Goal: Information Seeking & Learning: Understand process/instructions

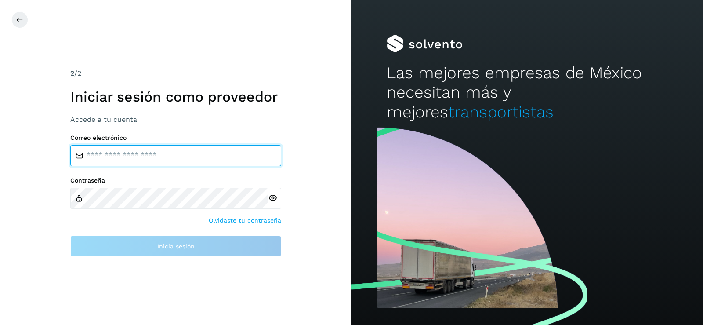
type input "**********"
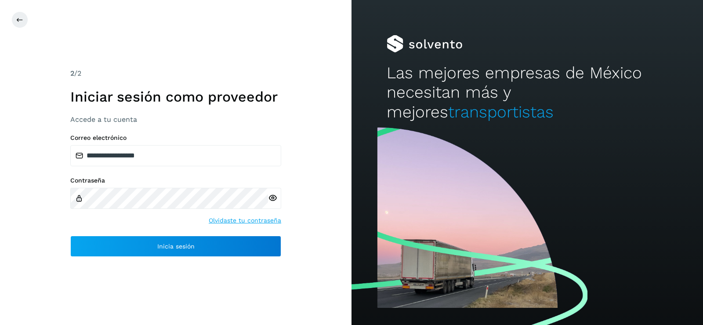
click at [274, 200] on icon at bounding box center [272, 197] width 9 height 9
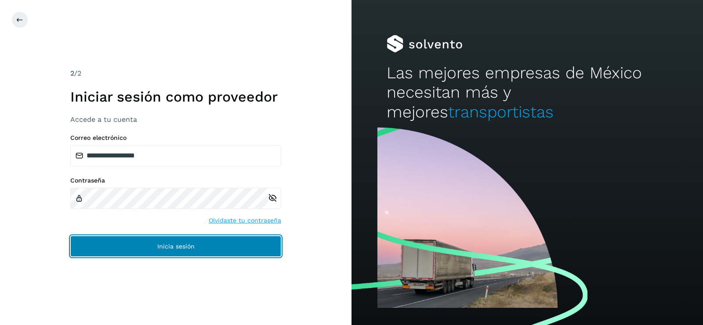
click at [163, 248] on span "Inicia sesión" at bounding box center [175, 246] width 37 height 6
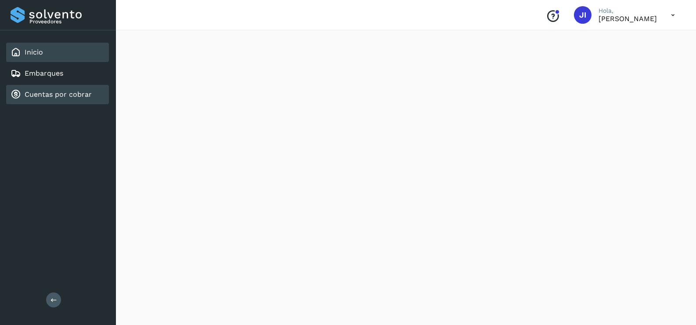
scroll to position [132, 0]
click at [667, 18] on icon at bounding box center [673, 15] width 18 height 18
click at [667, 18] on div at bounding box center [348, 162] width 696 height 325
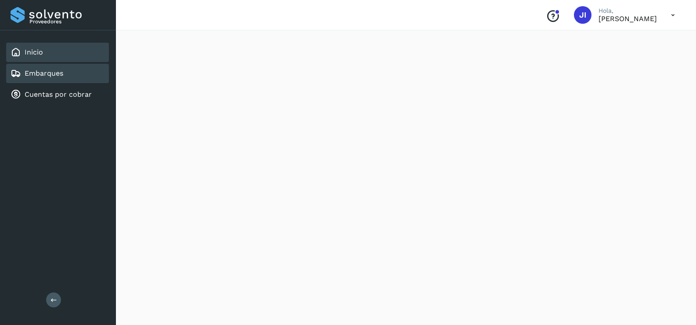
click at [49, 70] on link "Embarques" at bounding box center [44, 73] width 39 height 8
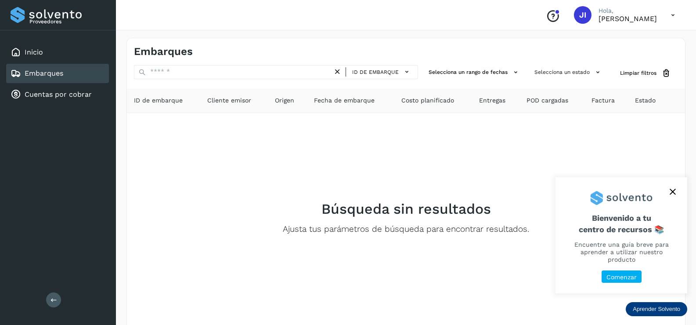
click at [672, 195] on icon "close," at bounding box center [673, 192] width 6 height 6
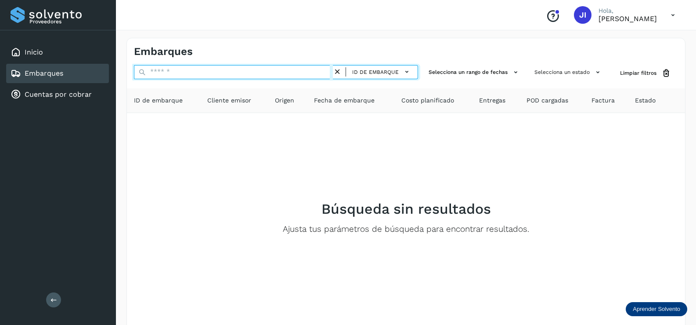
click at [320, 70] on input "text" at bounding box center [233, 72] width 199 height 14
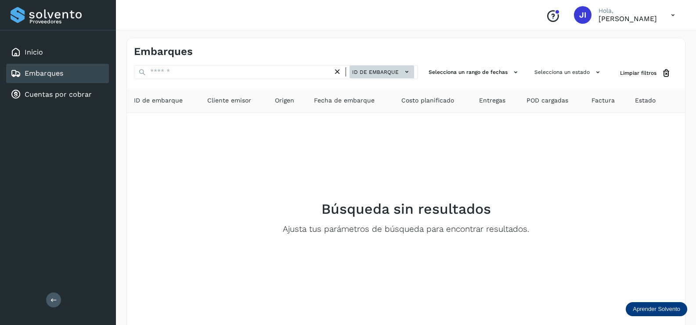
click at [411, 73] on icon at bounding box center [406, 71] width 9 height 9
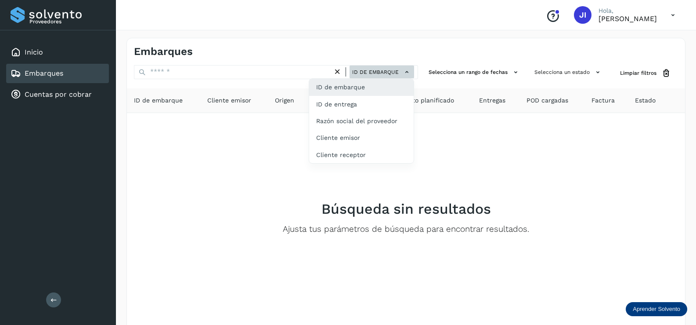
click at [411, 73] on div at bounding box center [348, 162] width 696 height 325
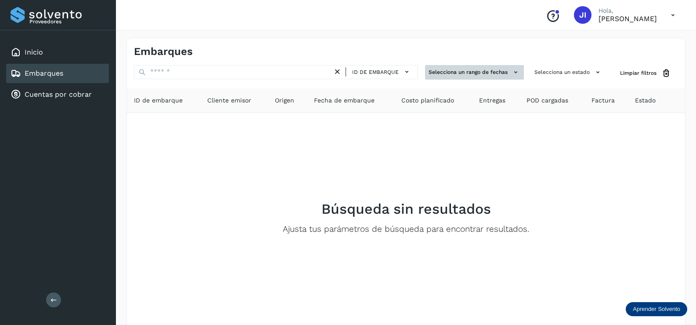
click at [501, 75] on button "Selecciona un rango de fechas" at bounding box center [474, 72] width 99 height 14
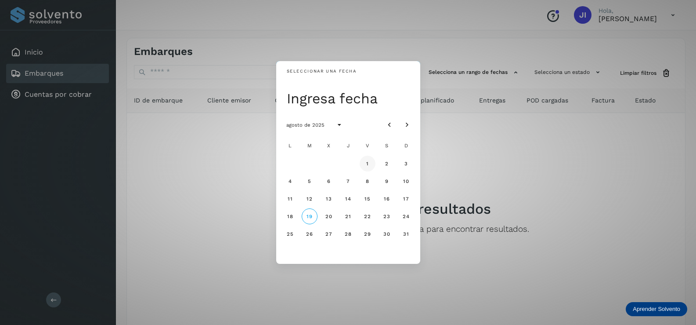
click at [369, 159] on button "1" at bounding box center [368, 163] width 16 height 16
click at [600, 72] on div "Seleccionar una fecha vie, 1 ago agosto de 2025 L M X J V S D 1 2 3 4 5 6 7 8 9…" at bounding box center [348, 162] width 696 height 325
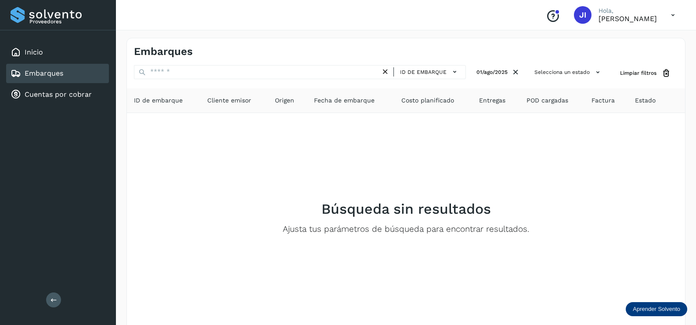
click at [600, 72] on icon at bounding box center [597, 72] width 9 height 9
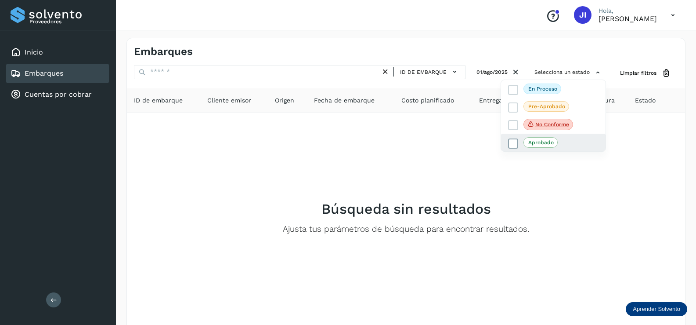
click at [518, 144] on span at bounding box center [513, 143] width 10 height 10
click at [579, 195] on div at bounding box center [348, 162] width 696 height 325
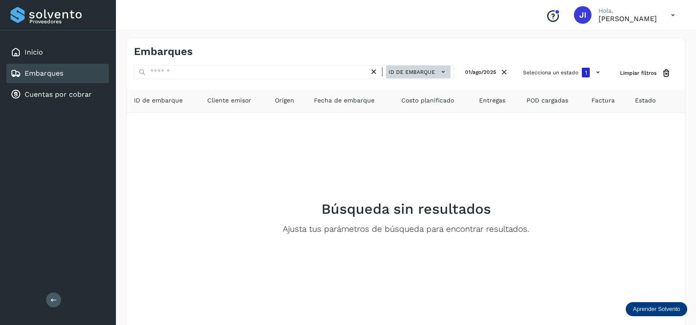
click at [448, 70] on button "ID de embarque" at bounding box center [418, 71] width 65 height 13
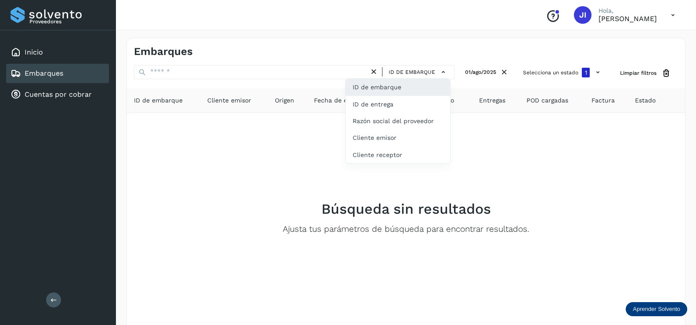
click at [496, 144] on div at bounding box center [348, 162] width 696 height 325
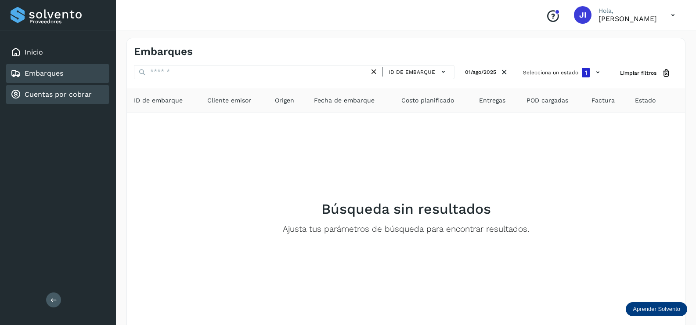
click at [32, 93] on link "Cuentas por cobrar" at bounding box center [58, 94] width 67 height 8
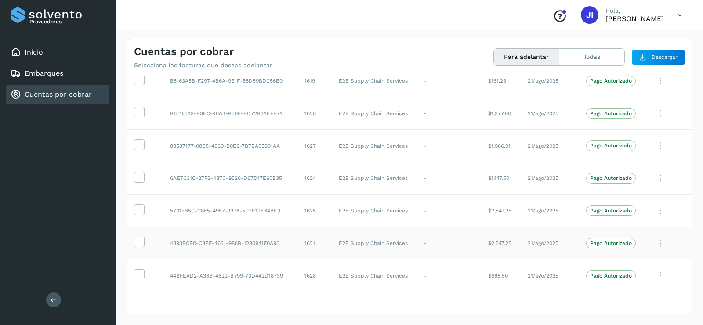
scroll to position [1907, 0]
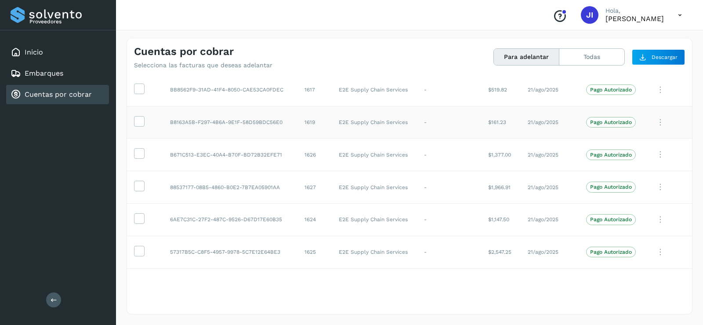
click at [650, 122] on div at bounding box center [351, 162] width 703 height 325
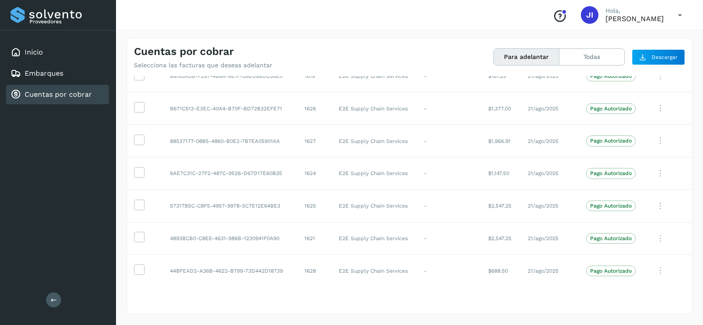
scroll to position [1995, 0]
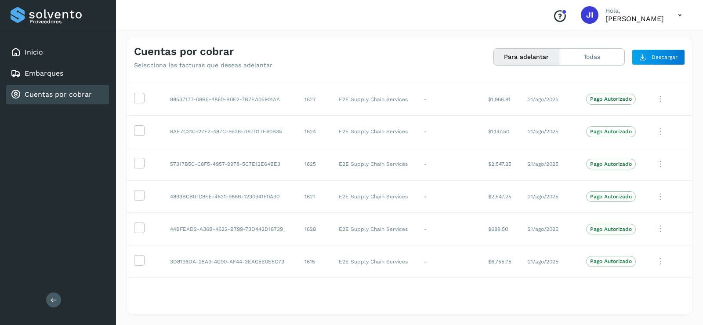
click at [51, 299] on icon at bounding box center [54, 299] width 7 height 7
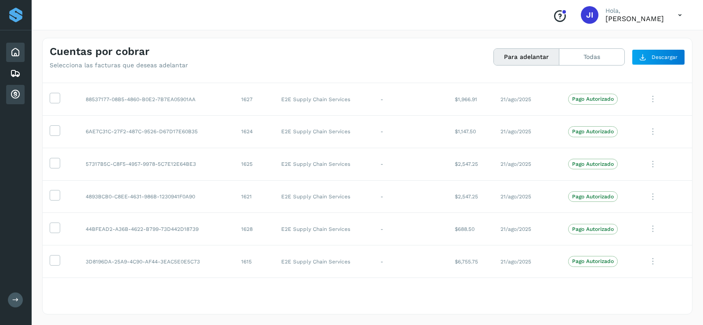
click at [16, 55] on icon at bounding box center [15, 52] width 11 height 11
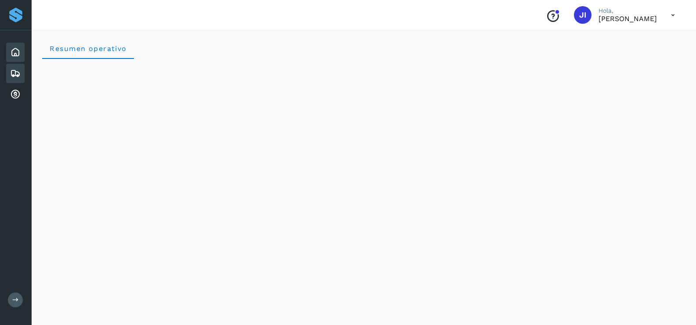
click at [15, 73] on icon at bounding box center [15, 73] width 11 height 11
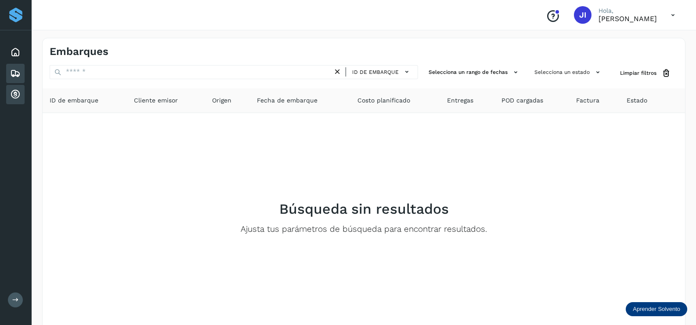
click at [12, 94] on icon at bounding box center [15, 94] width 11 height 11
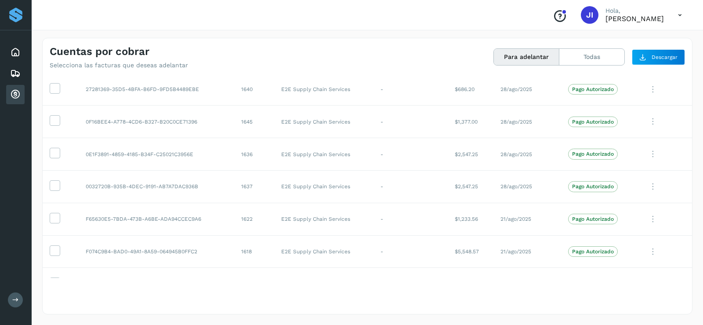
scroll to position [1995, 0]
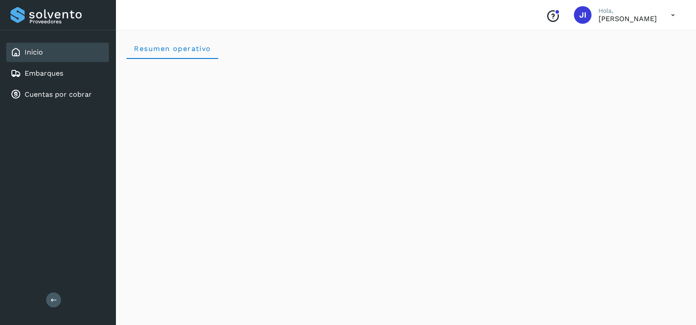
click at [675, 16] on icon at bounding box center [673, 15] width 18 height 18
click at [675, 16] on div at bounding box center [348, 162] width 696 height 325
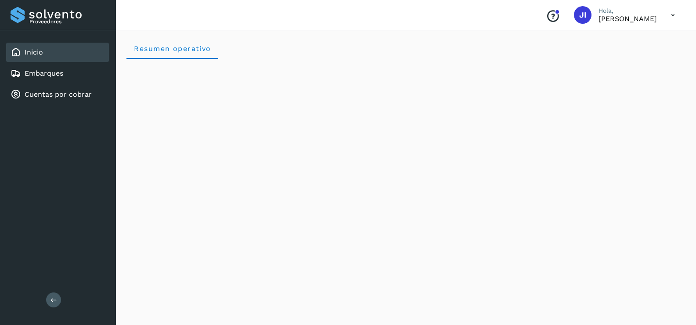
click at [546, 17] on icon "Conoce nuestros beneficios" at bounding box center [553, 16] width 14 height 14
click at [55, 305] on button at bounding box center [53, 299] width 15 height 15
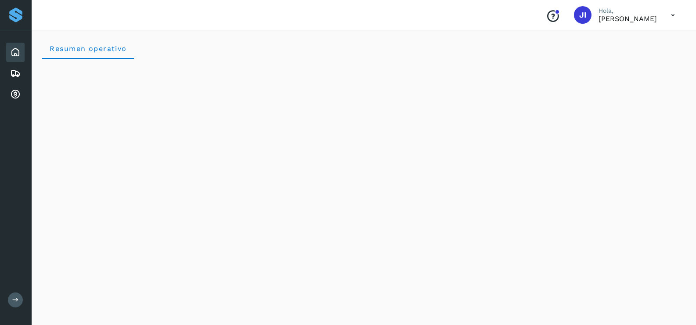
click at [12, 301] on icon at bounding box center [15, 299] width 7 height 7
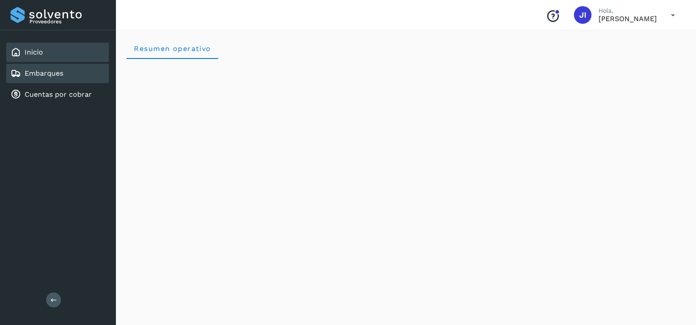
click at [48, 77] on link "Embarques" at bounding box center [44, 73] width 39 height 8
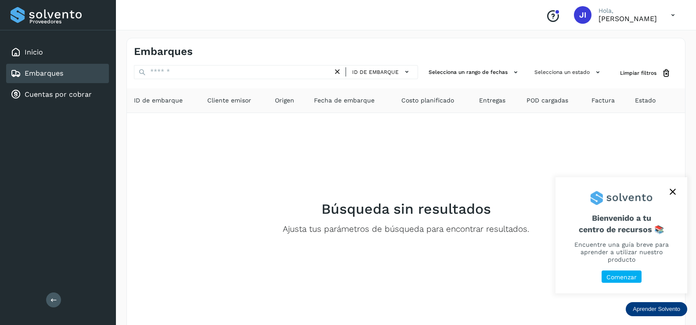
click at [625, 274] on p "Comenzar" at bounding box center [621, 276] width 30 height 7
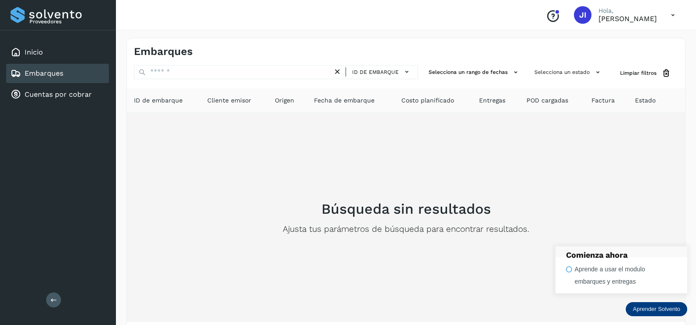
click at [622, 201] on div "Búsqueda sin resultados Ajusta tus parámetros de búsqueda para encontrar result…" at bounding box center [406, 217] width 544 height 195
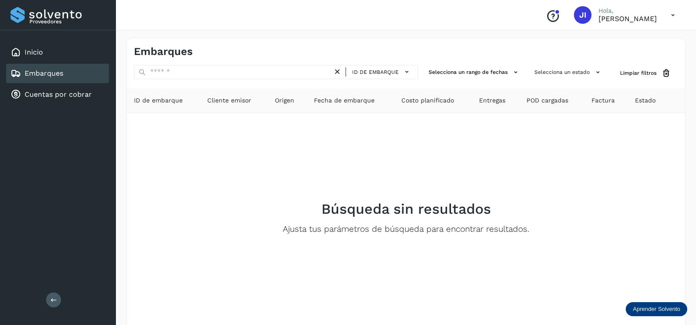
click at [646, 307] on p "Aprender Solvento" at bounding box center [656, 308] width 47 height 7
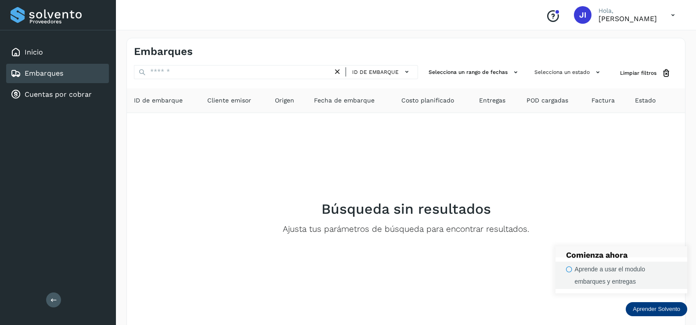
click at [591, 271] on div "Aprende a usar el modulo embarques y entregas" at bounding box center [626, 275] width 102 height 25
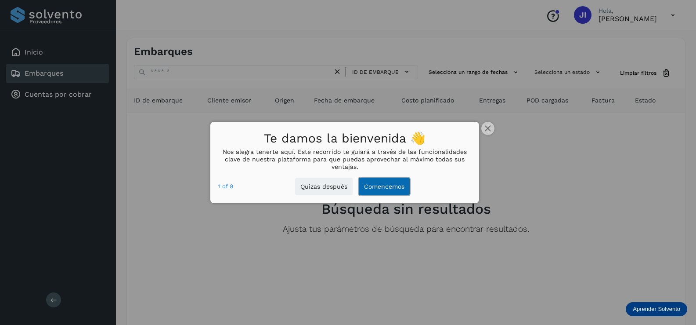
click at [384, 184] on button "Comencemos" at bounding box center [384, 186] width 51 height 18
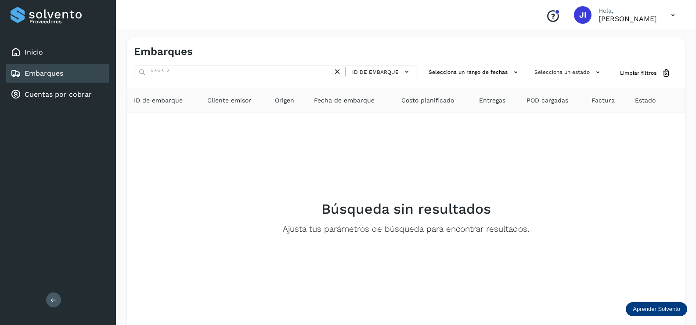
click at [636, 309] on p "Aprender Solvento" at bounding box center [656, 308] width 47 height 7
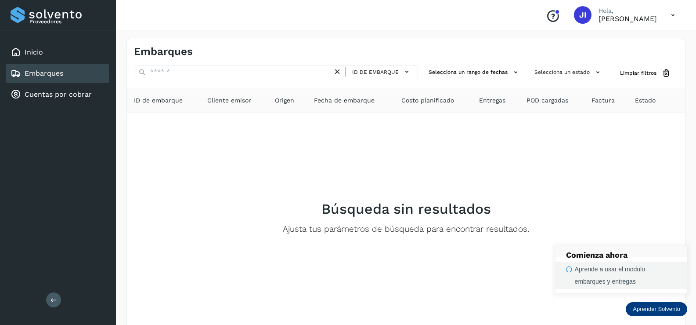
click at [614, 268] on div "Aprende a usar el modulo embarques y entregas" at bounding box center [626, 275] width 102 height 25
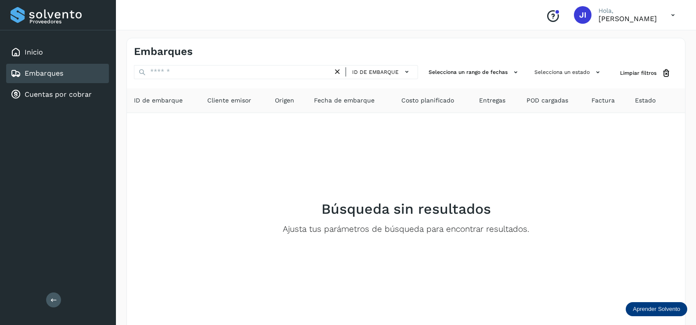
click at [640, 306] on p "Aprender Solvento" at bounding box center [656, 308] width 47 height 7
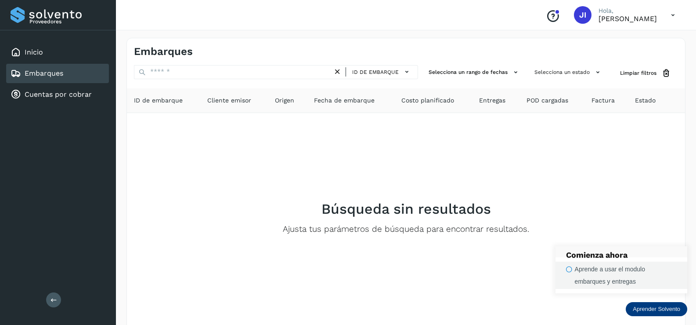
click at [607, 269] on div "Aprende a usar el modulo embarques y entregas" at bounding box center [626, 275] width 102 height 25
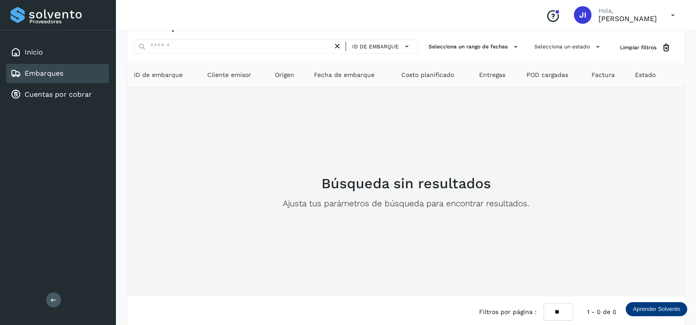
scroll to position [39, 0]
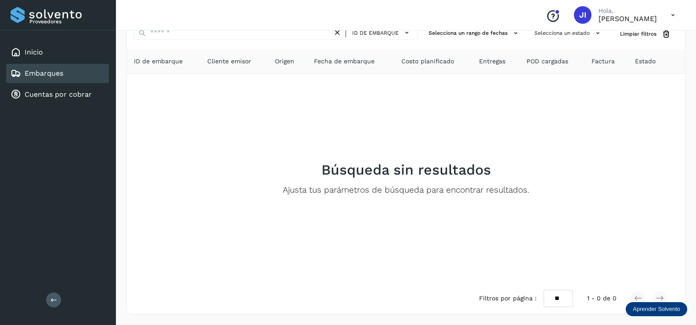
click at [646, 307] on p "Aprender Solvento" at bounding box center [656, 308] width 47 height 7
click at [606, 253] on p "Comienza ahora" at bounding box center [621, 255] width 111 height 10
click at [646, 305] on div "Aprender Solvento" at bounding box center [656, 309] width 61 height 14
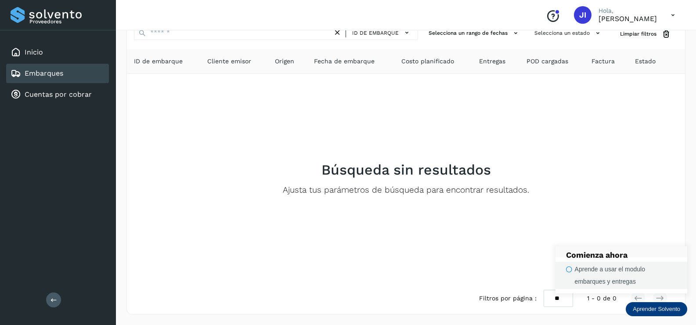
click at [599, 280] on div "Aprende a usar el modulo embarques y entregas" at bounding box center [626, 275] width 102 height 25
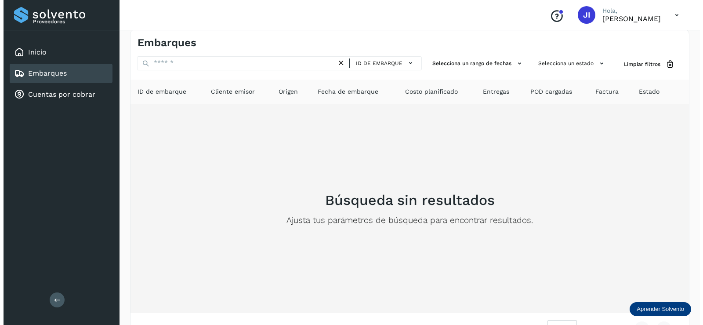
scroll to position [0, 0]
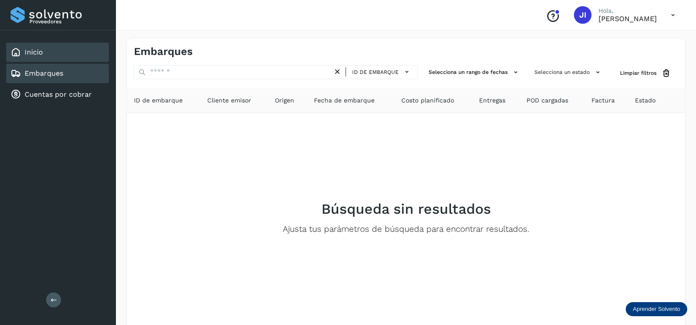
click at [33, 54] on link "Inicio" at bounding box center [34, 52] width 18 height 8
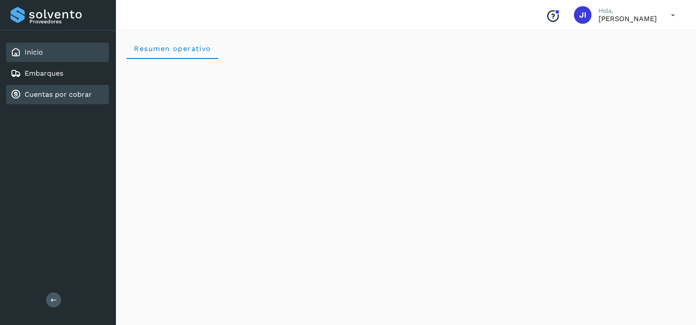
click at [64, 100] on div "Cuentas por cobrar" at bounding box center [57, 94] width 103 height 19
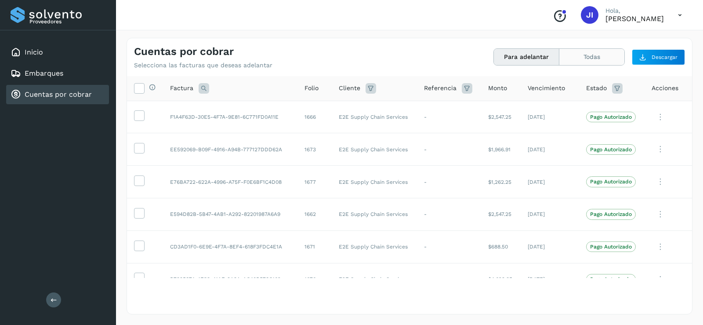
click at [589, 58] on button "Todas" at bounding box center [591, 57] width 65 height 16
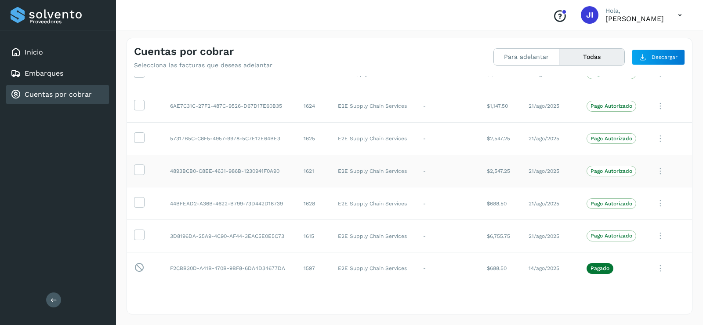
scroll to position [1888, 0]
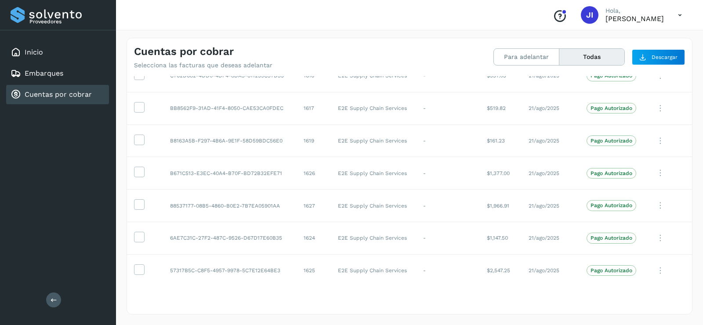
click at [681, 14] on icon at bounding box center [680, 15] width 18 height 18
click at [604, 41] on div "Cerrar sesión" at bounding box center [636, 39] width 105 height 17
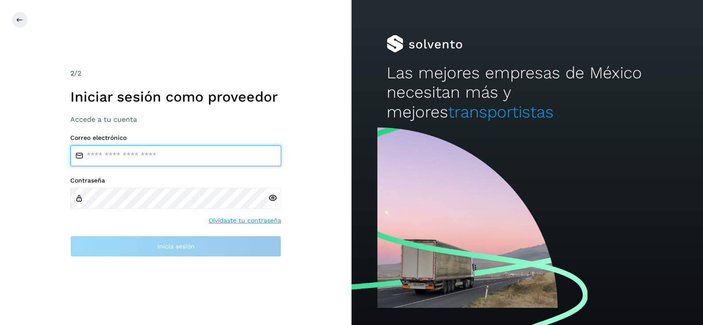
type input "**********"
